Goal: Task Accomplishment & Management: Use online tool/utility

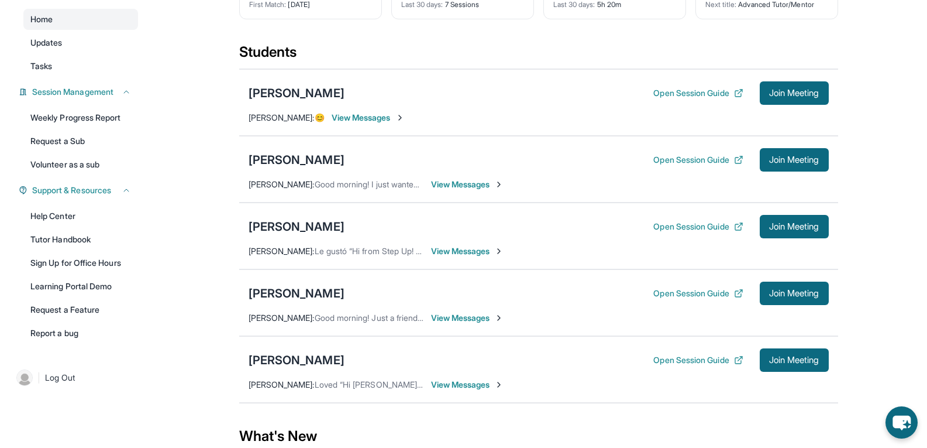
scroll to position [111, 0]
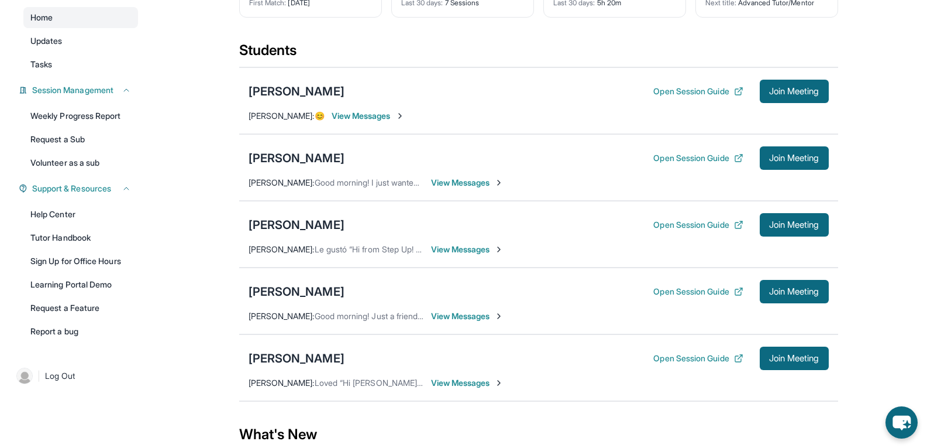
scroll to position [106, 0]
click at [685, 163] on button "Open Session Guide" at bounding box center [699, 158] width 90 height 12
click at [420, 169] on div "[PERSON_NAME] Open Session Guide Join Meeting" at bounding box center [539, 157] width 580 height 23
click at [771, 169] on button "Join Meeting" at bounding box center [794, 157] width 69 height 23
